Goal: Information Seeking & Learning: Check status

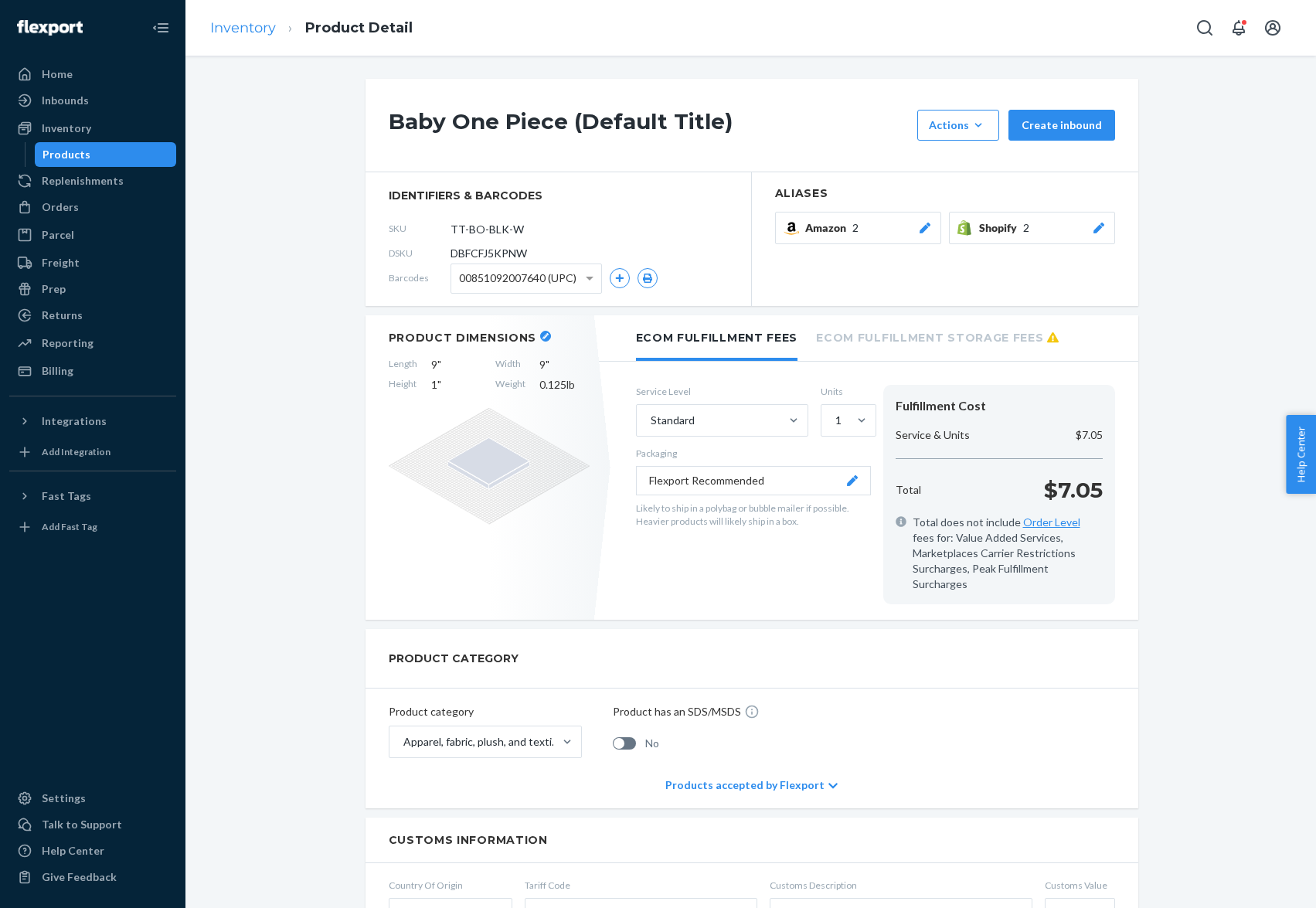
scroll to position [99, 0]
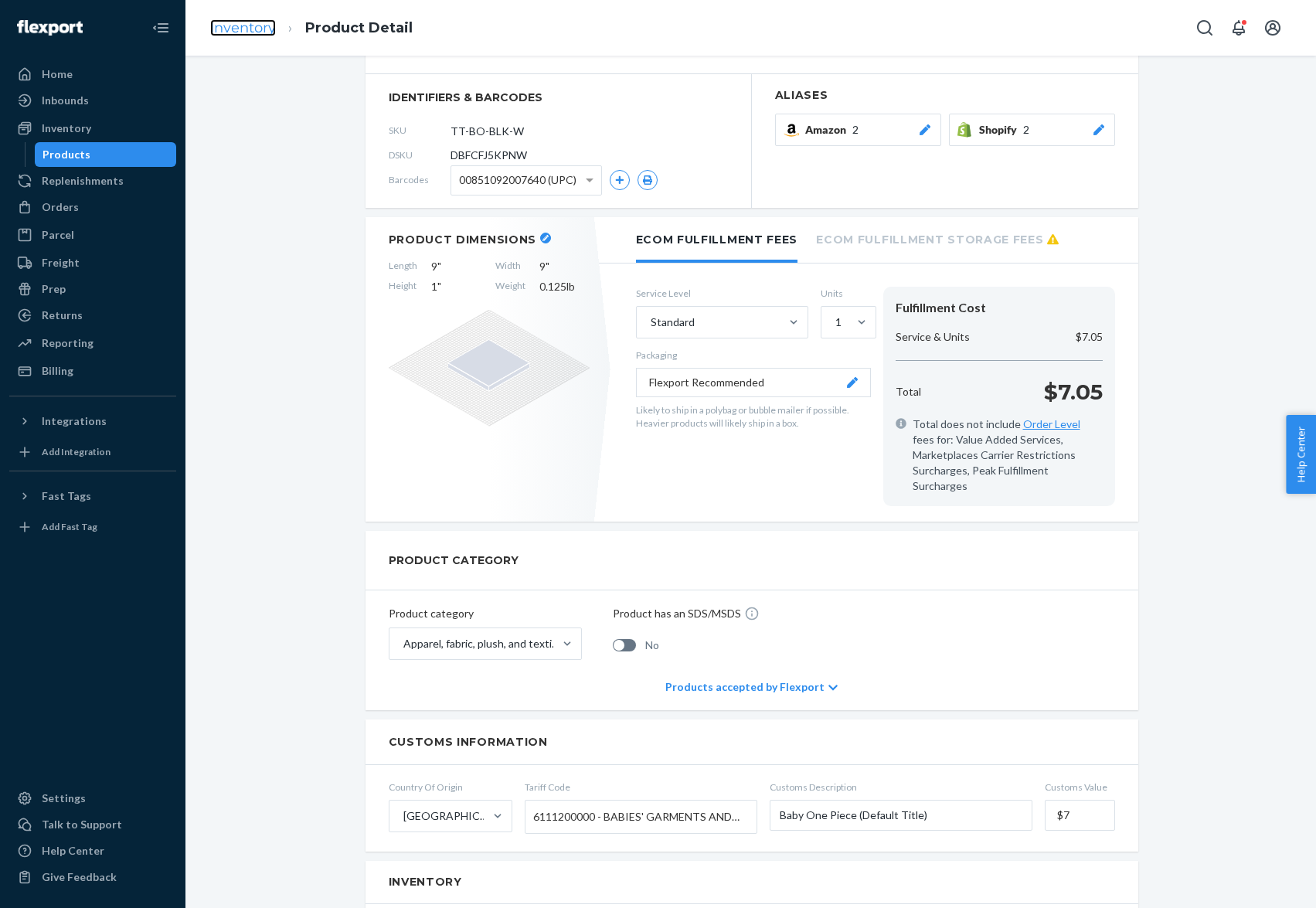
click at [257, 27] on link "Inventory" at bounding box center [243, 28] width 65 height 17
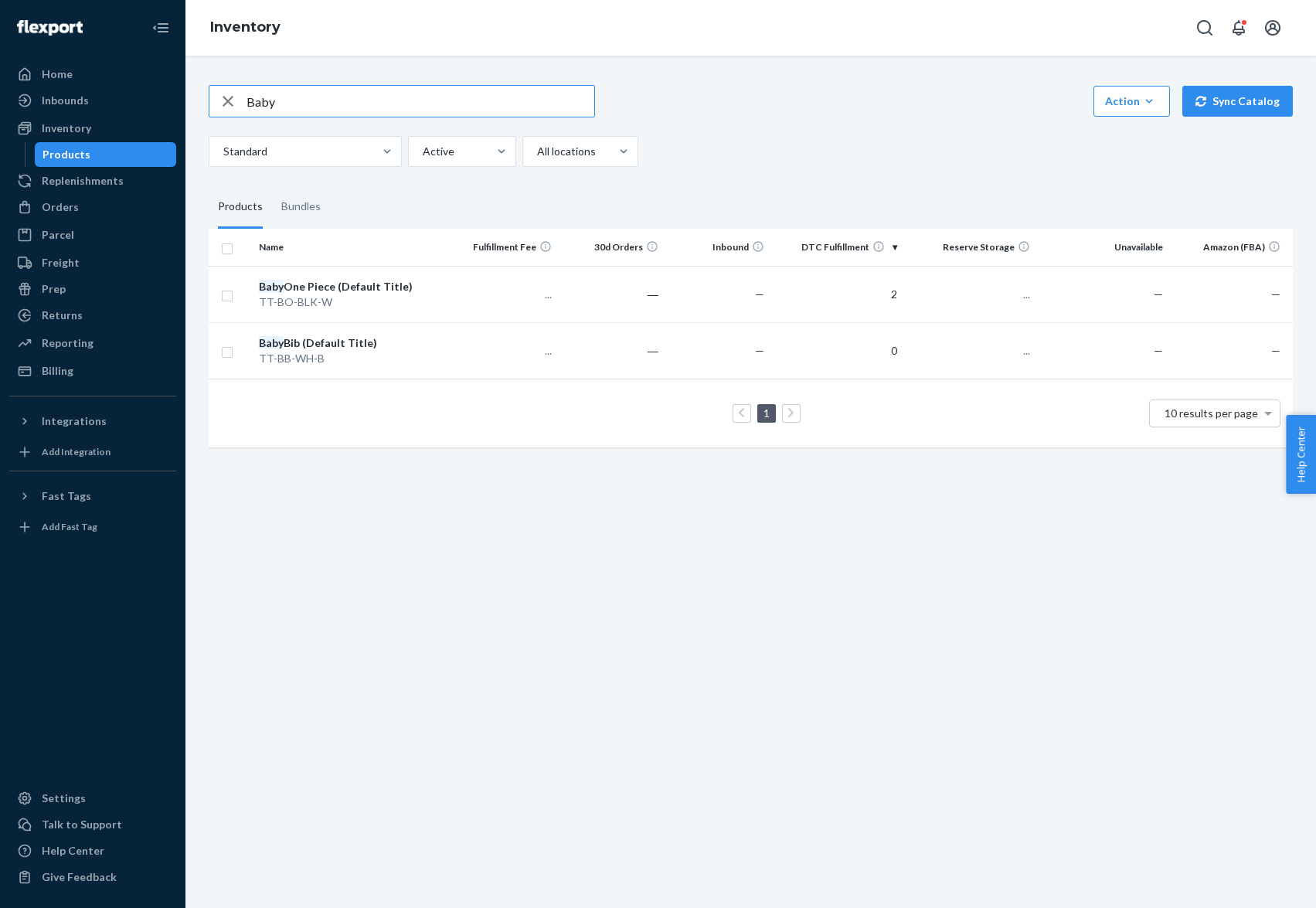
click at [271, 91] on input "Baby" at bounding box center [420, 101] width 348 height 31
type input "hot sauce"
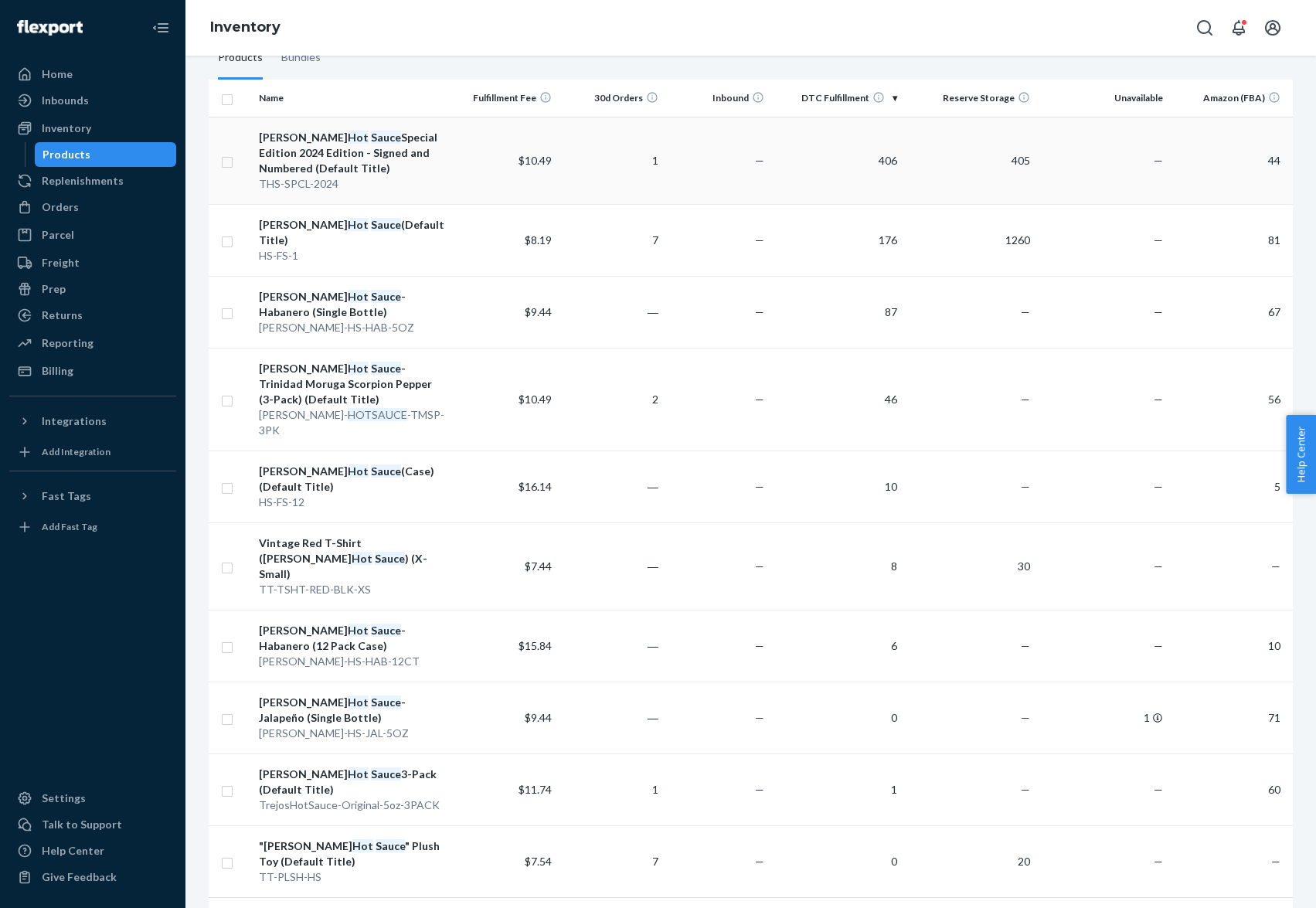
scroll to position [161, 0]
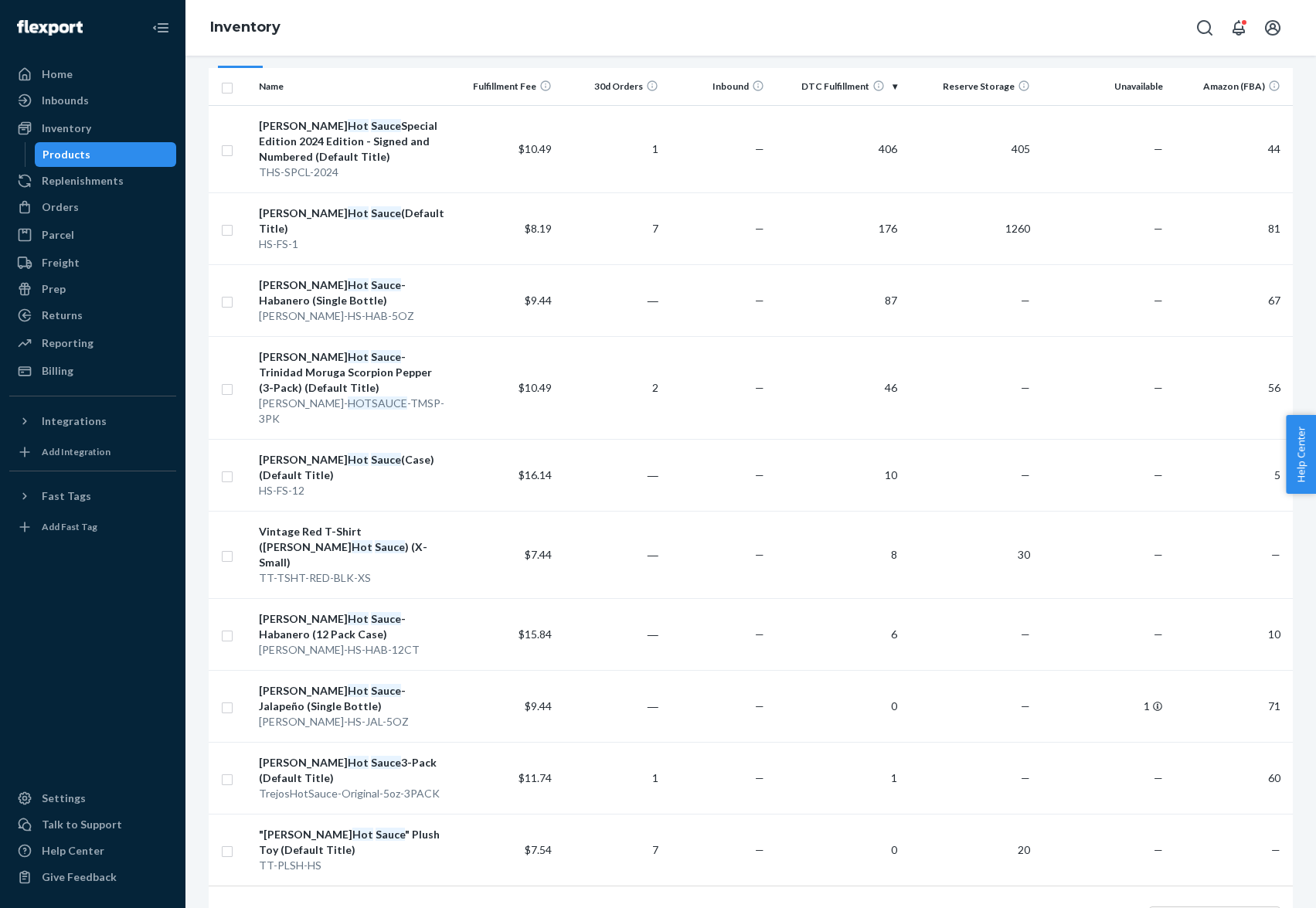
click at [799, 908] on icon at bounding box center [801, 920] width 7 height 11
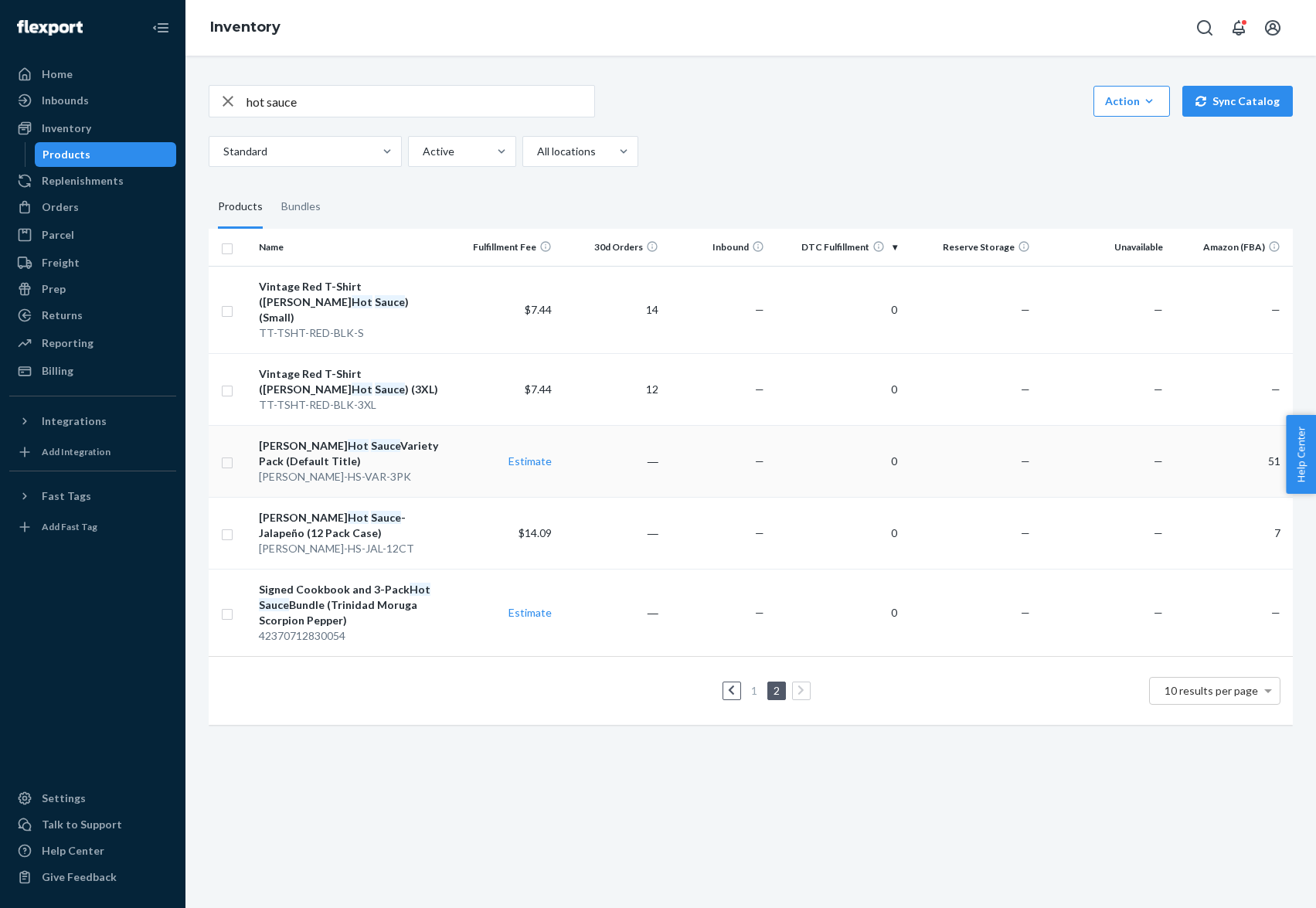
click at [371, 469] on div "[PERSON_NAME]-HS-VAR-3PK" at bounding box center [352, 476] width 187 height 15
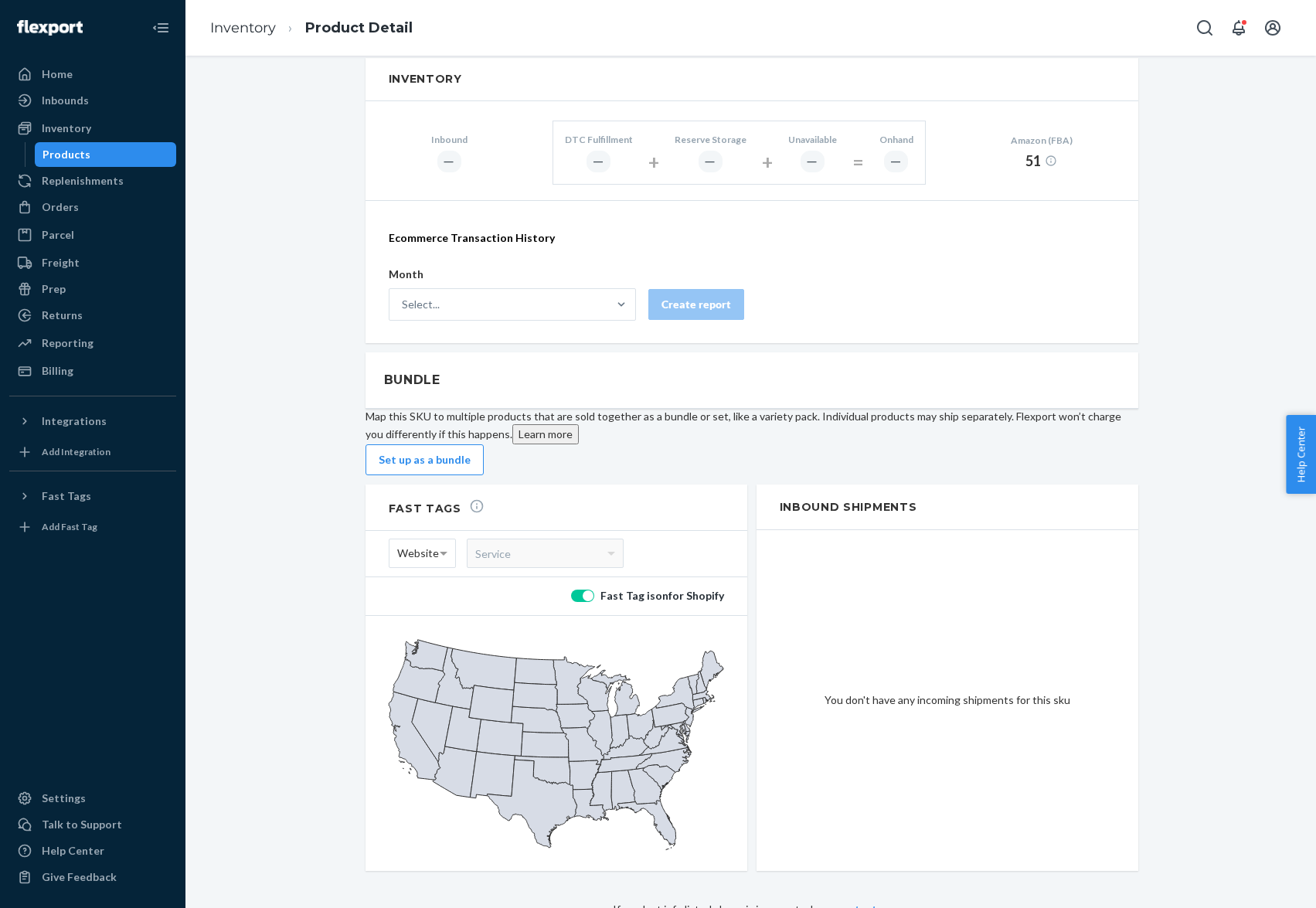
scroll to position [896, 0]
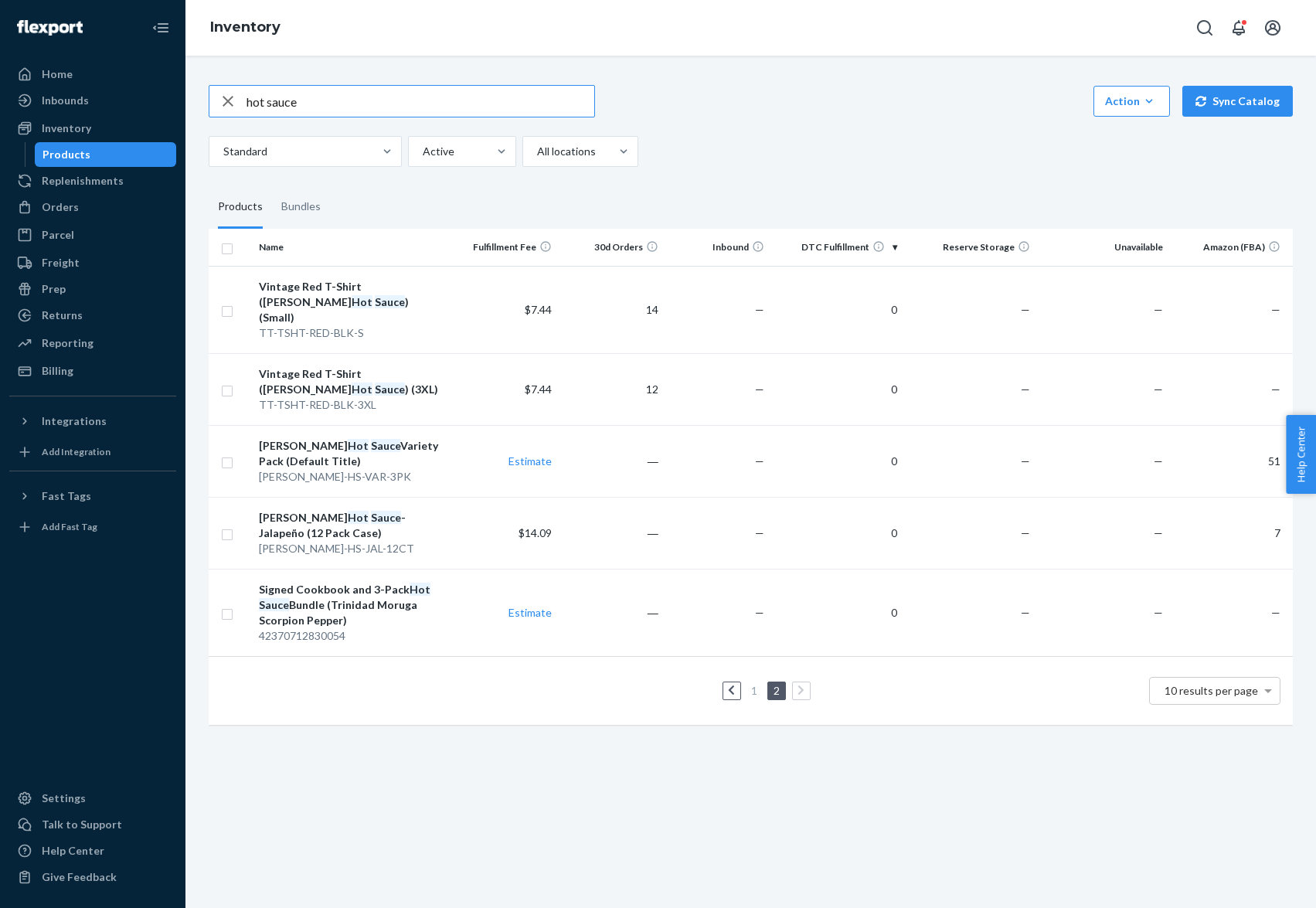
click at [731, 686] on icon at bounding box center [731, 690] width 5 height 9
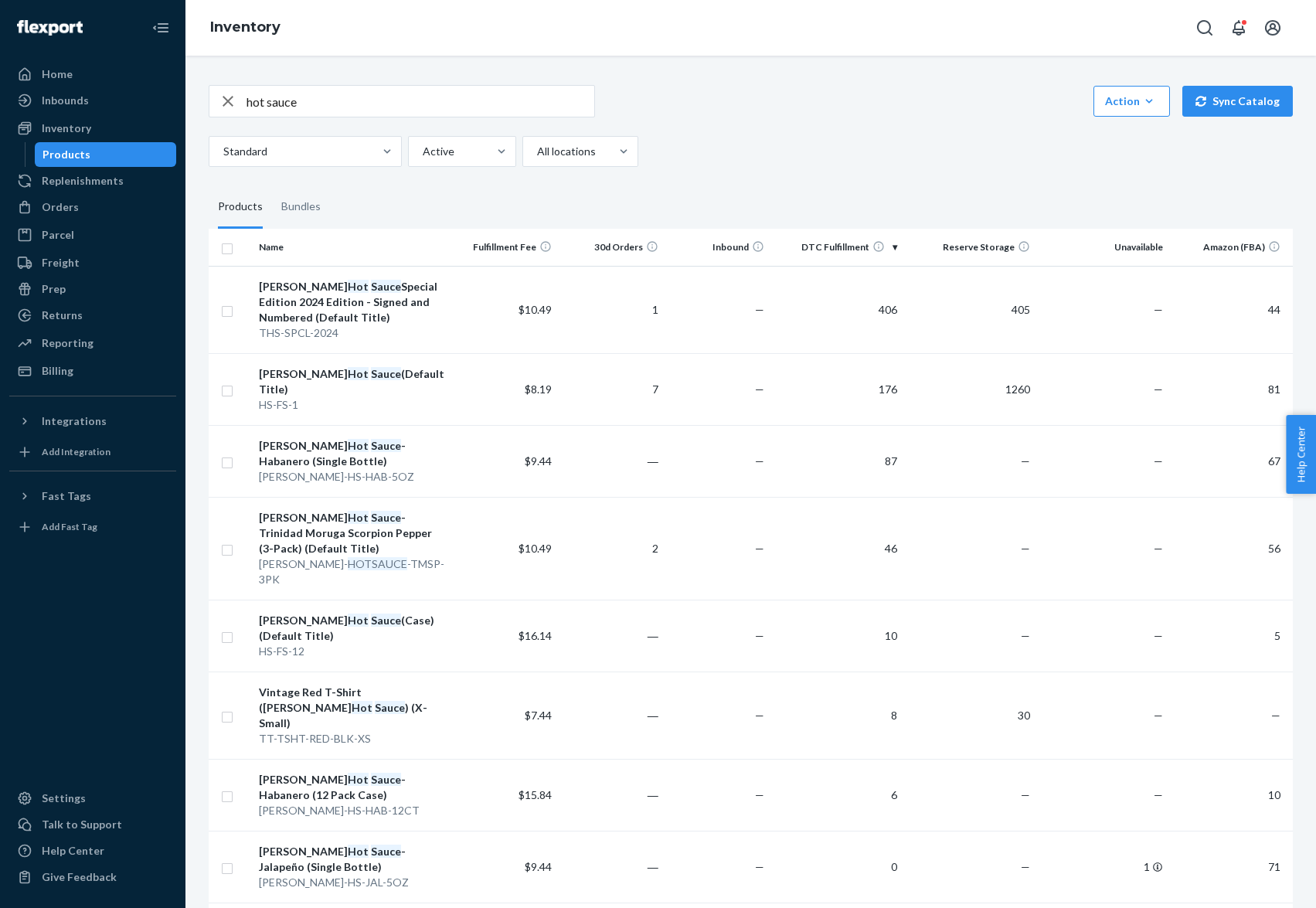
scroll to position [161, 0]
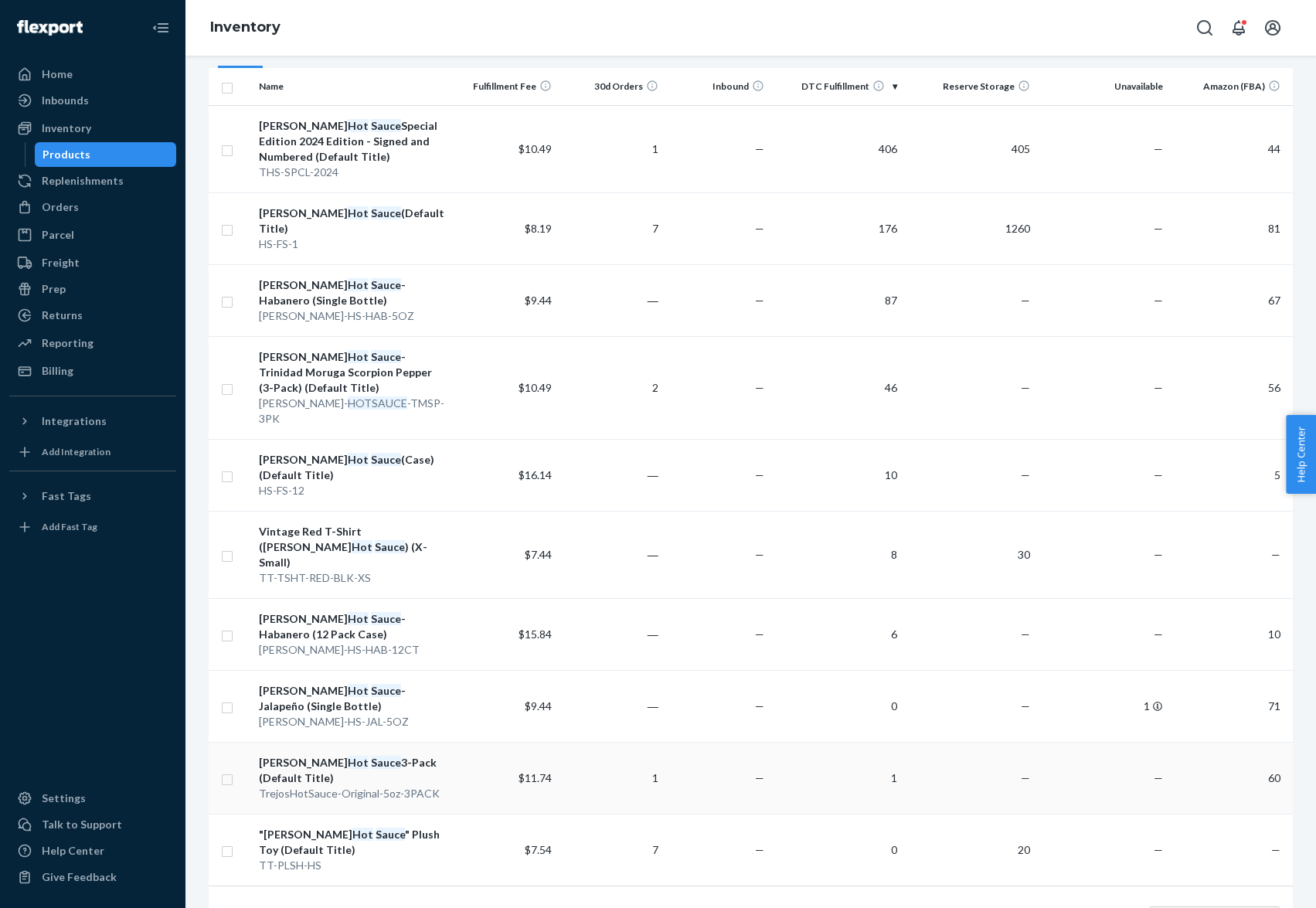
click at [327, 755] on div "[PERSON_NAME] Hot Sauce 3-Pack (Default Title)" at bounding box center [352, 770] width 187 height 31
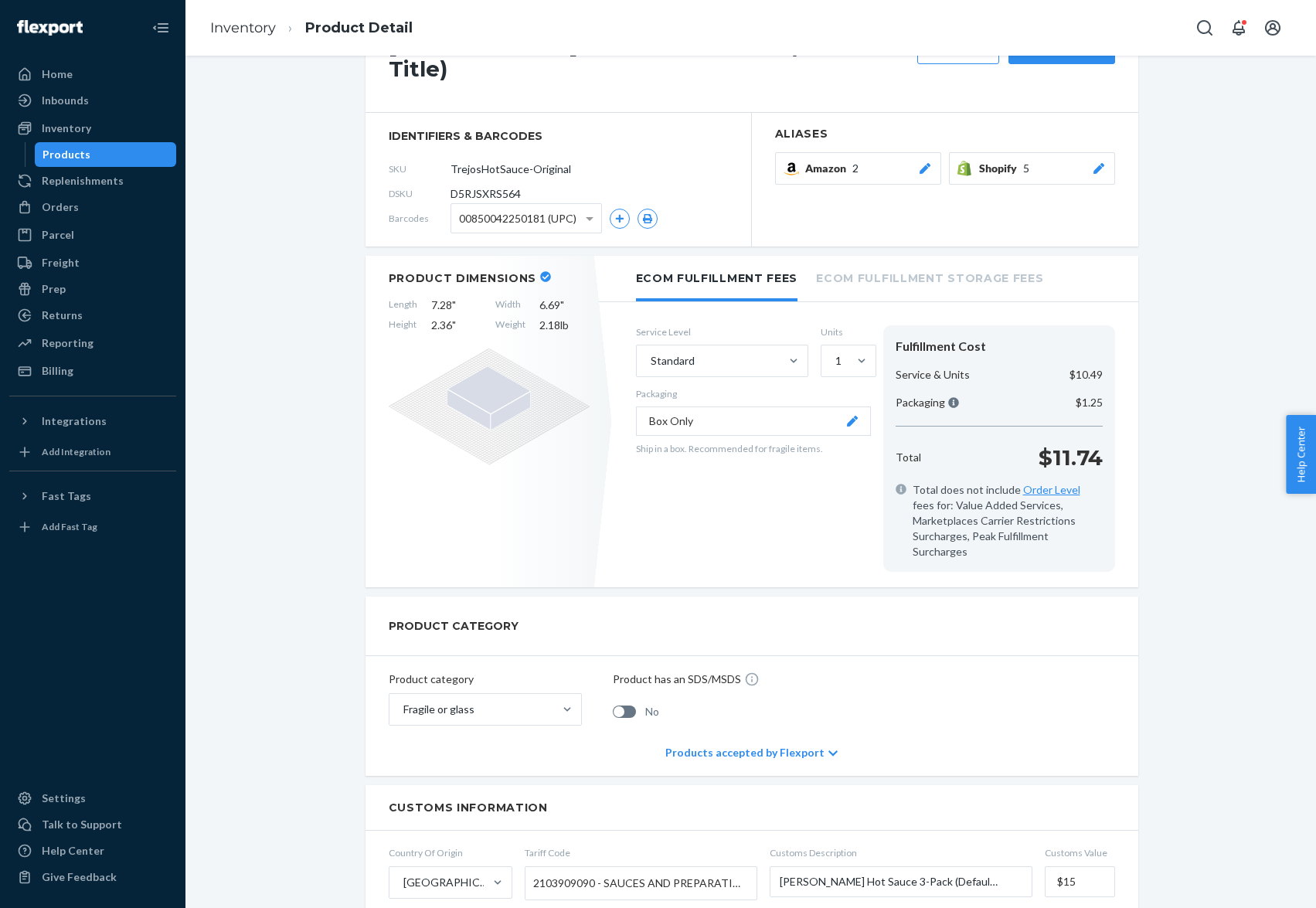
scroll to position [78, 0]
